Goal: Complete application form

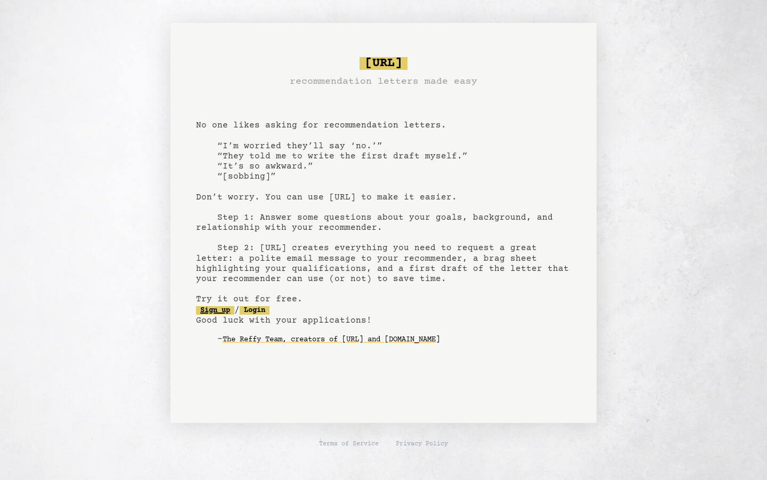
click at [225, 308] on link "Sign up" at bounding box center [215, 310] width 38 height 9
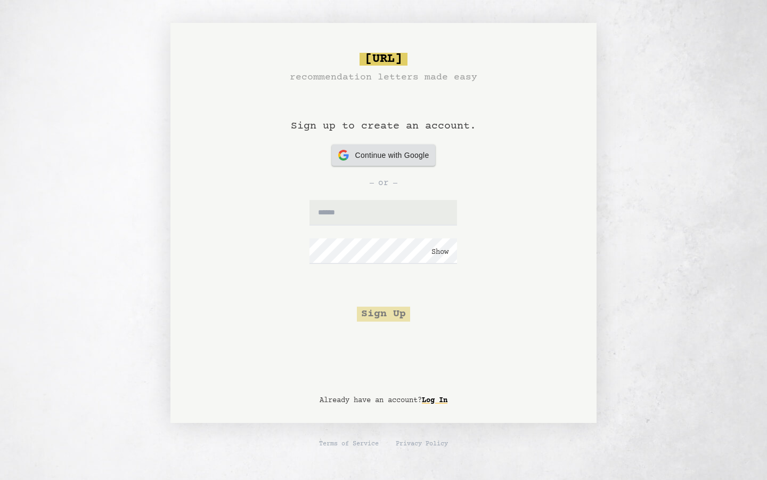
click at [369, 159] on span "Continue with Google" at bounding box center [392, 155] width 74 height 11
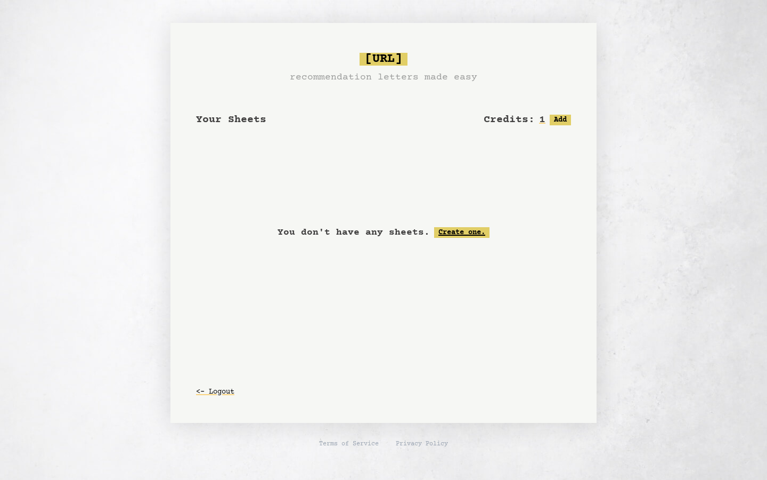
click at [458, 228] on link "Create one." at bounding box center [461, 232] width 55 height 11
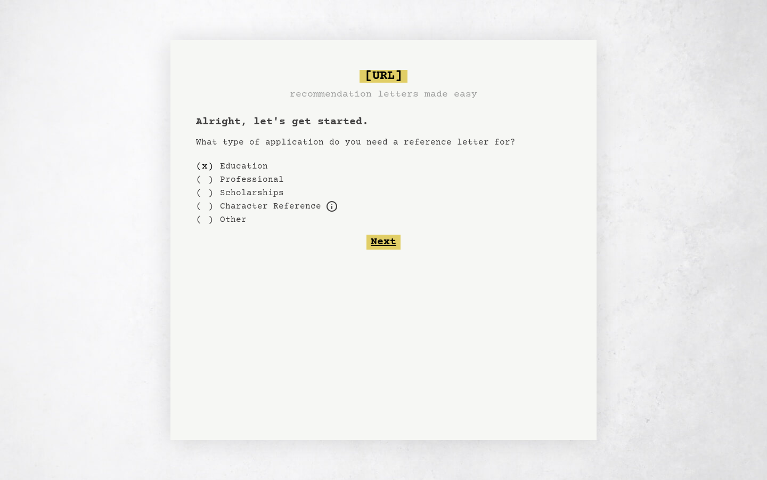
click at [374, 239] on button "Next" at bounding box center [384, 241] width 34 height 15
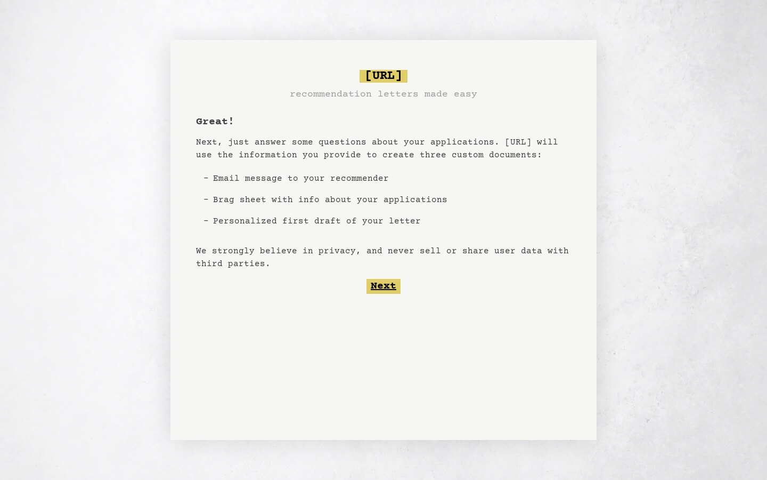
click at [380, 289] on button "Next" at bounding box center [384, 286] width 34 height 15
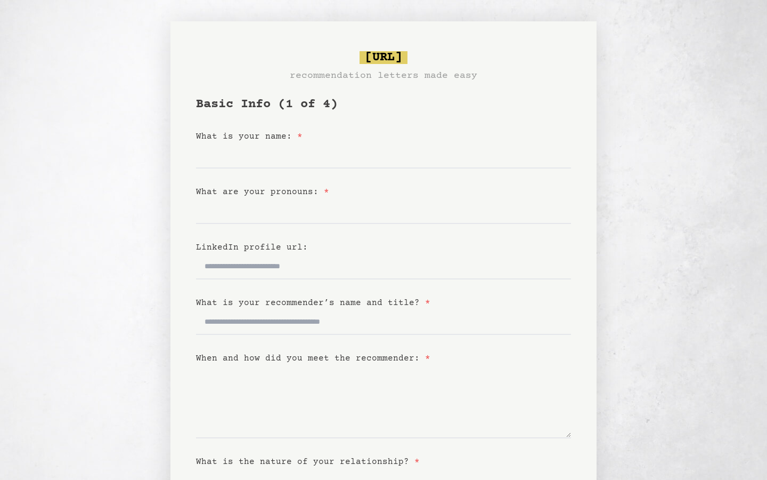
click at [263, 190] on label "What are your pronouns: *" at bounding box center [262, 192] width 133 height 10
click at [263, 198] on input "What are your pronouns: *" at bounding box center [383, 211] width 375 height 26
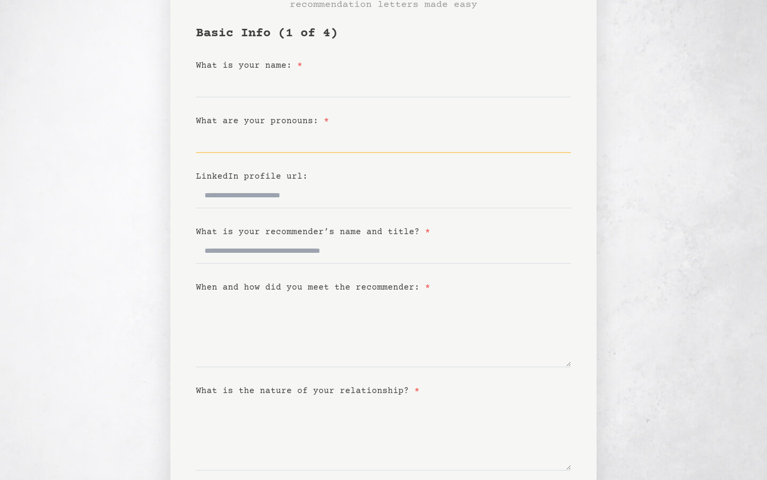
scroll to position [72, 0]
click at [249, 278] on form "Basic Info (1 of 4) What is your name: * What are your pronouns: * LinkedIn pro…" at bounding box center [383, 267] width 375 height 486
copy form "When and how did you meet the recommender: *"
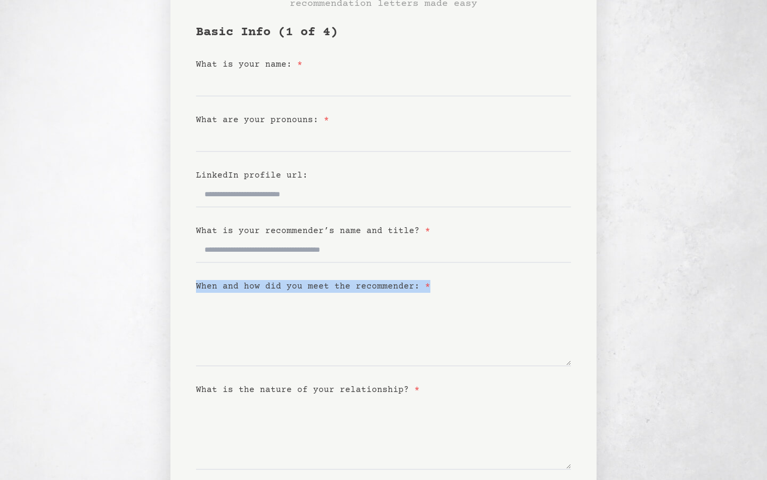
click at [249, 288] on label "When and how did you meet the recommender: *" at bounding box center [313, 286] width 234 height 10
click at [249, 293] on textarea "When and how did you meet the recommender: *" at bounding box center [383, 330] width 375 height 74
click at [234, 193] on input "LinkedIn profile url:" at bounding box center [383, 195] width 375 height 26
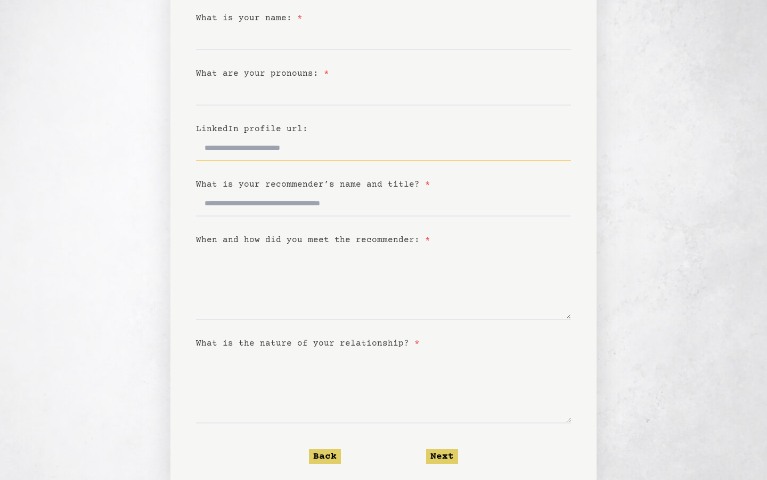
scroll to position [141, 0]
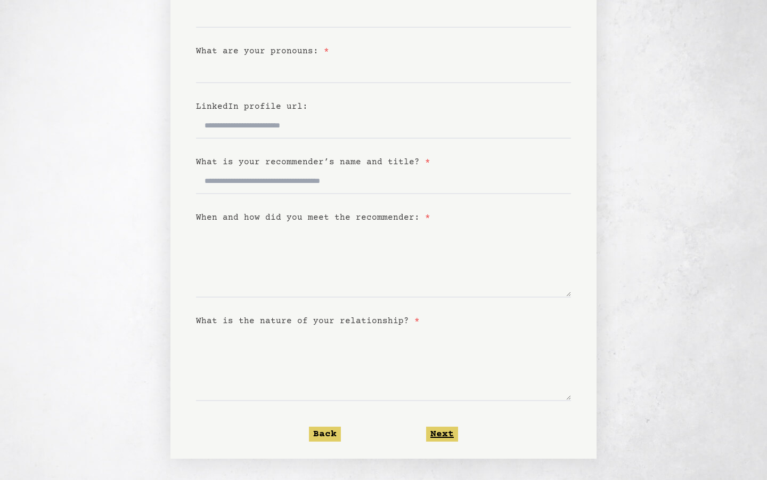
click at [433, 433] on button "Next" at bounding box center [442, 433] width 32 height 15
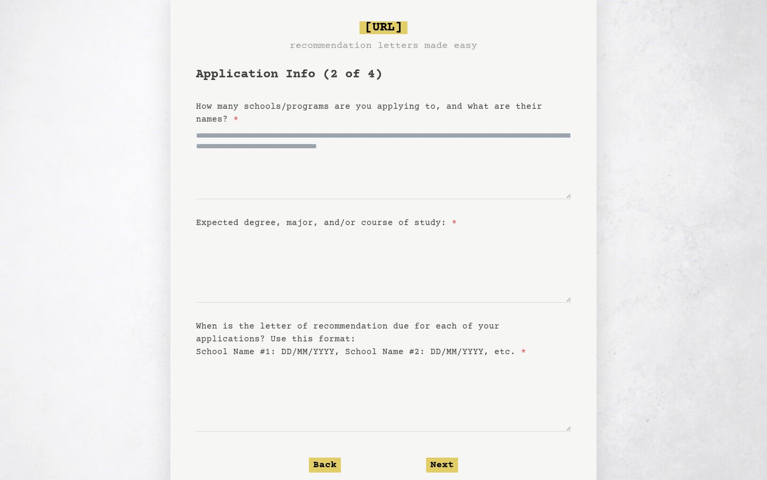
scroll to position [36, 0]
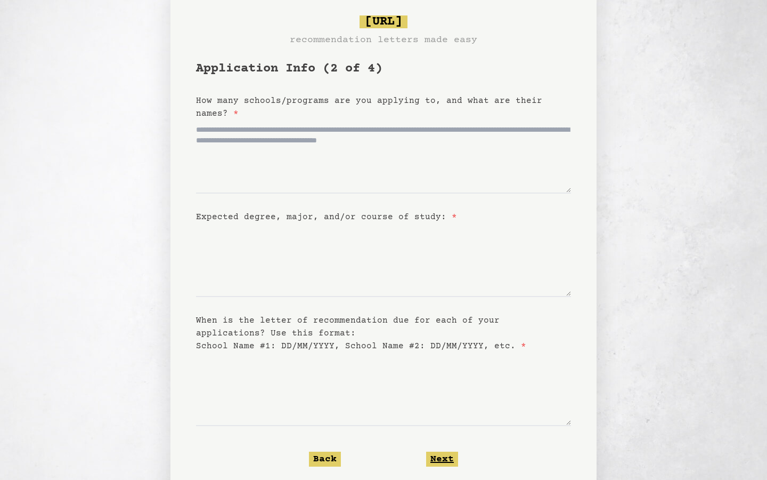
click at [440, 457] on button "Next" at bounding box center [442, 458] width 32 height 15
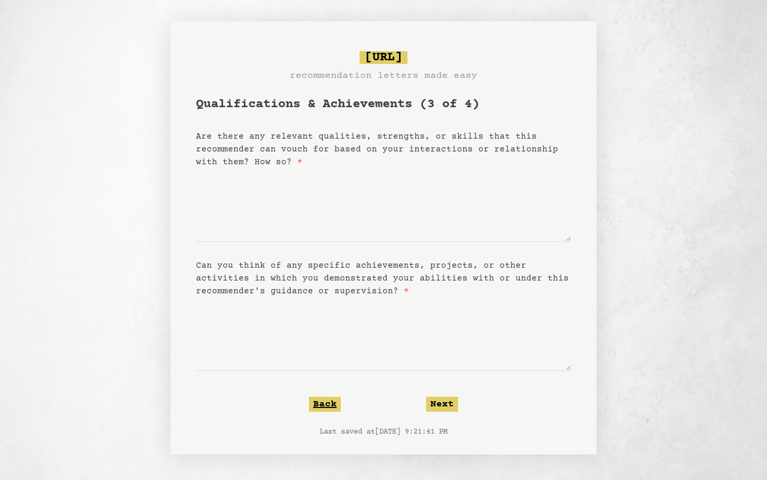
click at [323, 403] on button "Back" at bounding box center [325, 404] width 32 height 15
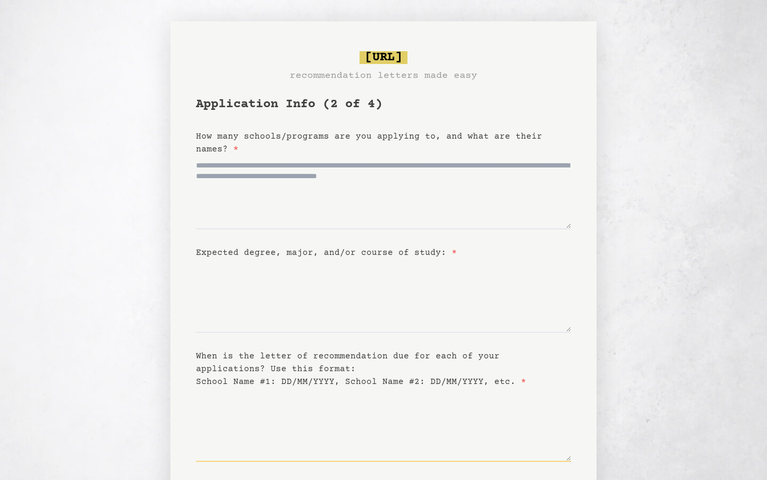
click at [323, 404] on textarea "When is the letter of recommendation due for each of your applications? Use thi…" at bounding box center [383, 425] width 375 height 74
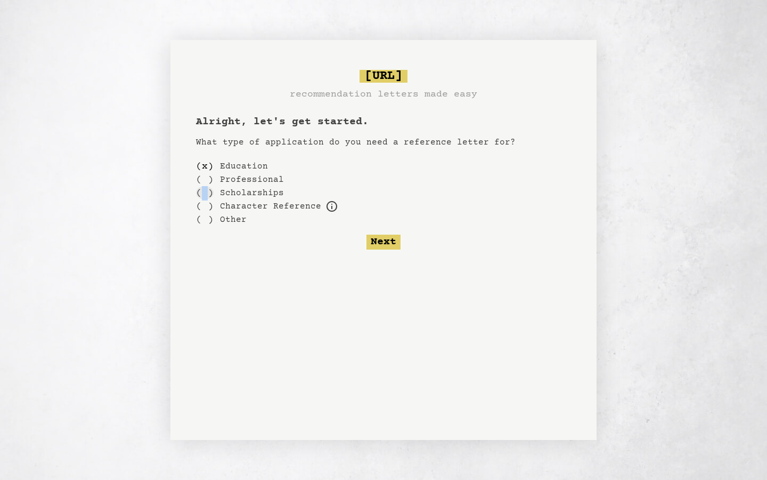
click at [205, 187] on div "( )" at bounding box center [205, 192] width 18 height 13
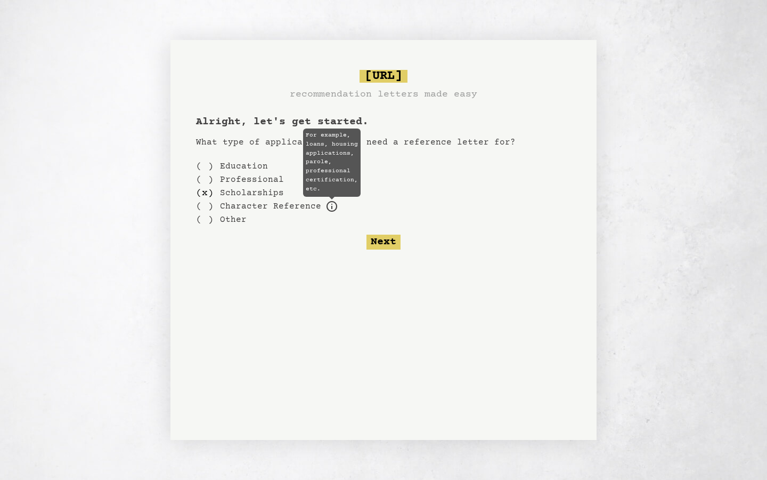
click at [326, 207] on icon at bounding box center [332, 206] width 13 height 13
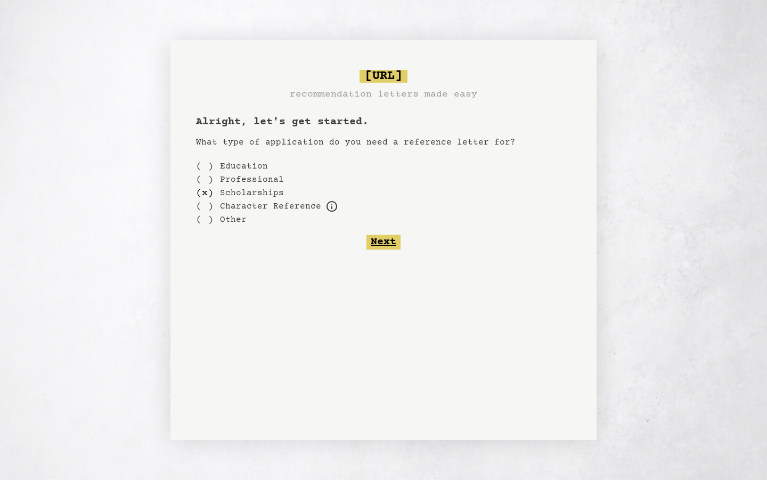
click at [383, 244] on button "Next" at bounding box center [384, 241] width 34 height 15
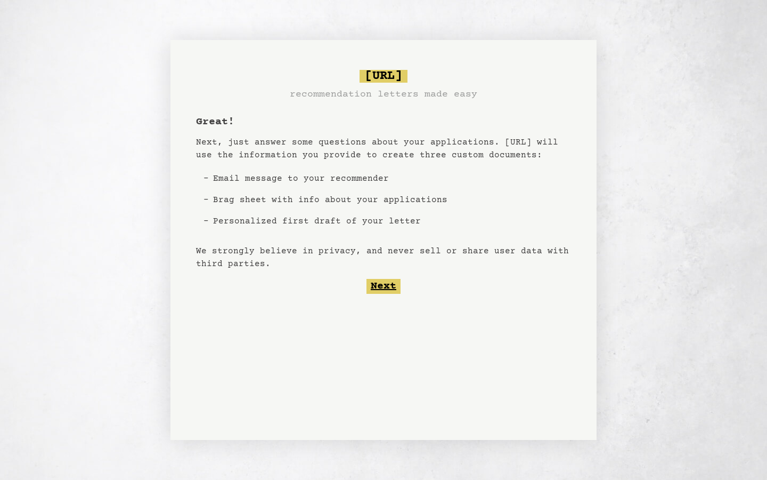
click at [381, 284] on button "Next" at bounding box center [384, 286] width 34 height 15
